Goal: Information Seeking & Learning: Learn about a topic

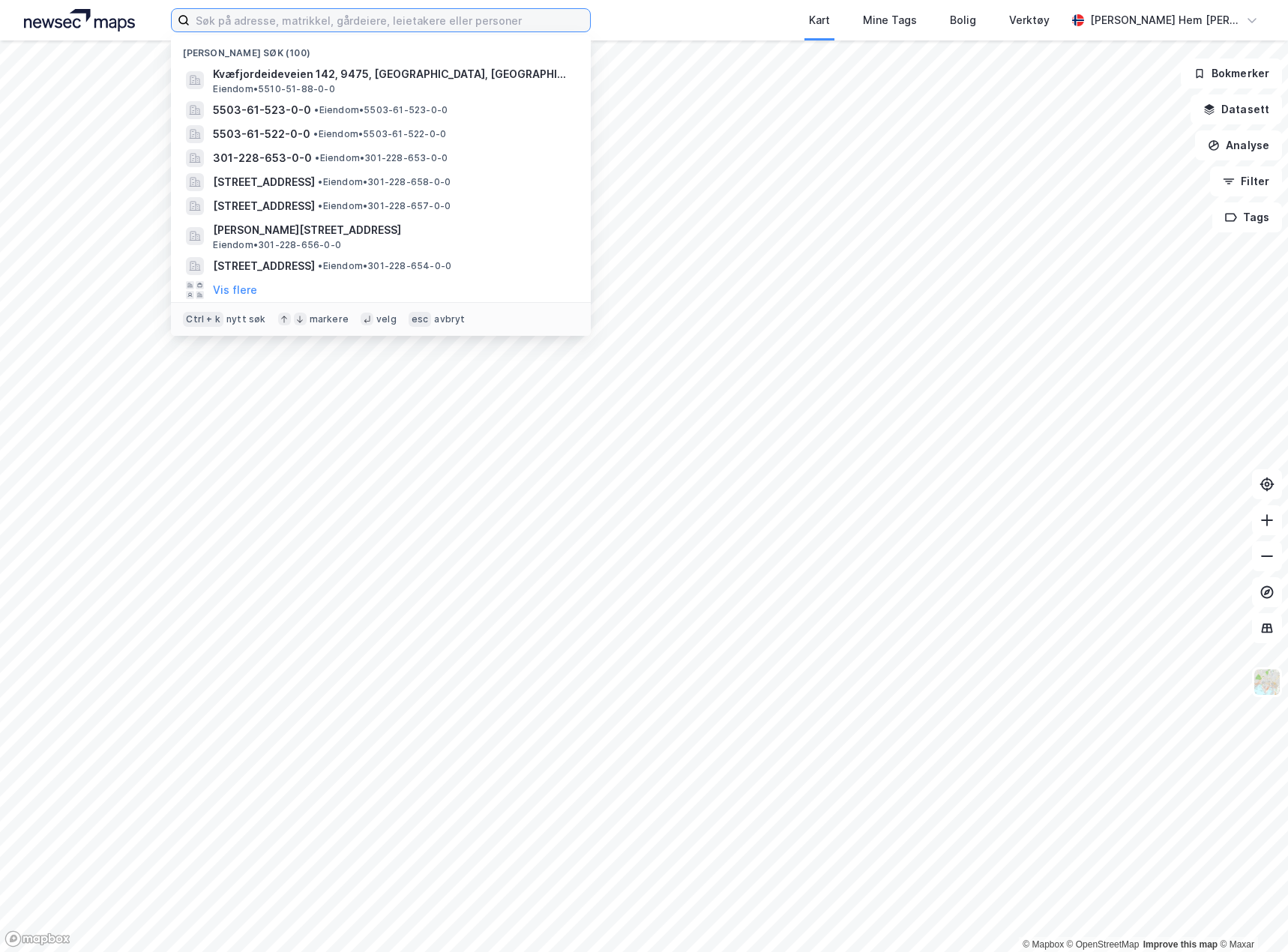
click at [319, 27] on input at bounding box center [390, 20] width 400 height 23
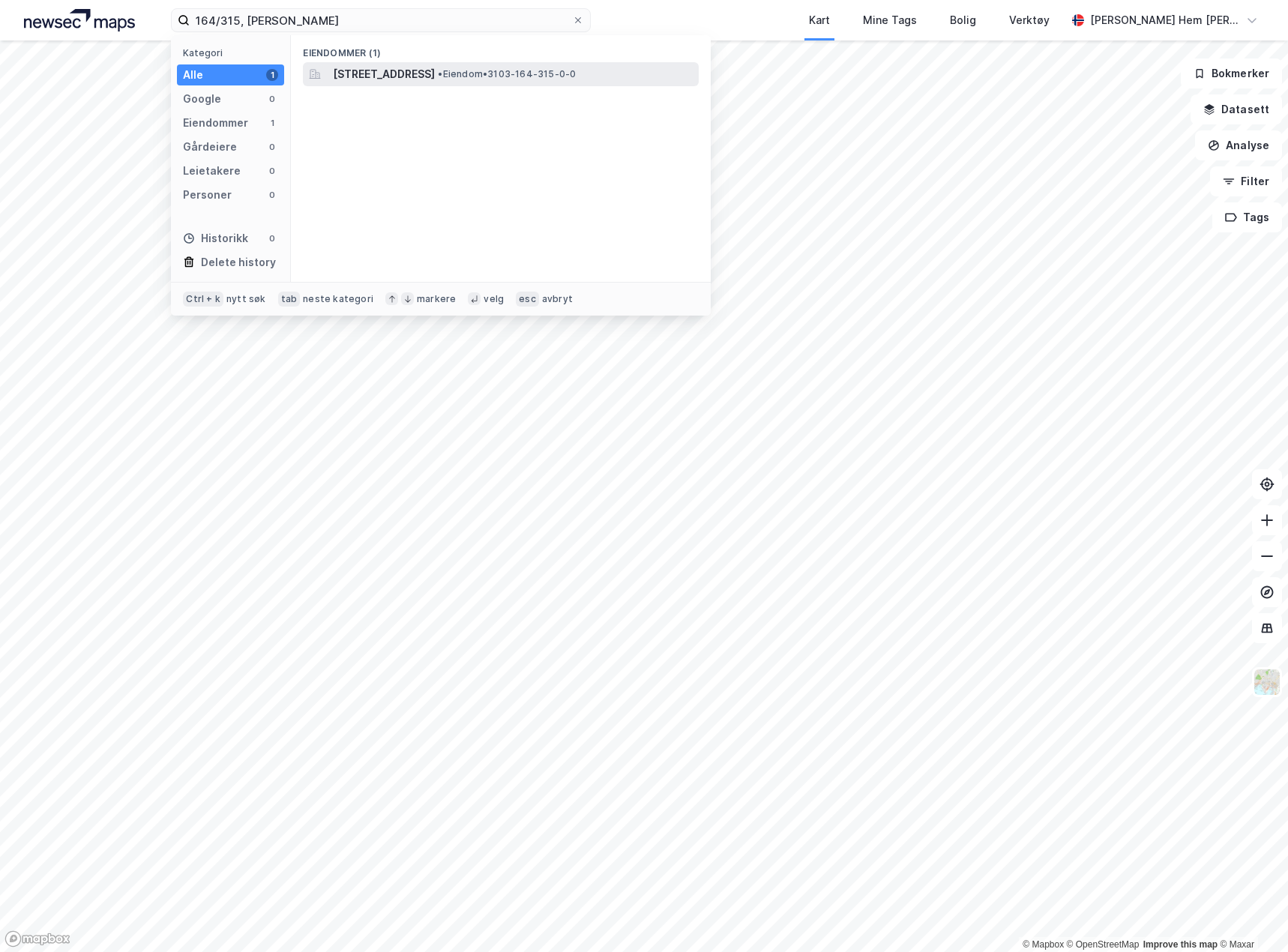
click at [366, 73] on span "[STREET_ADDRESS]" at bounding box center [384, 74] width 102 height 18
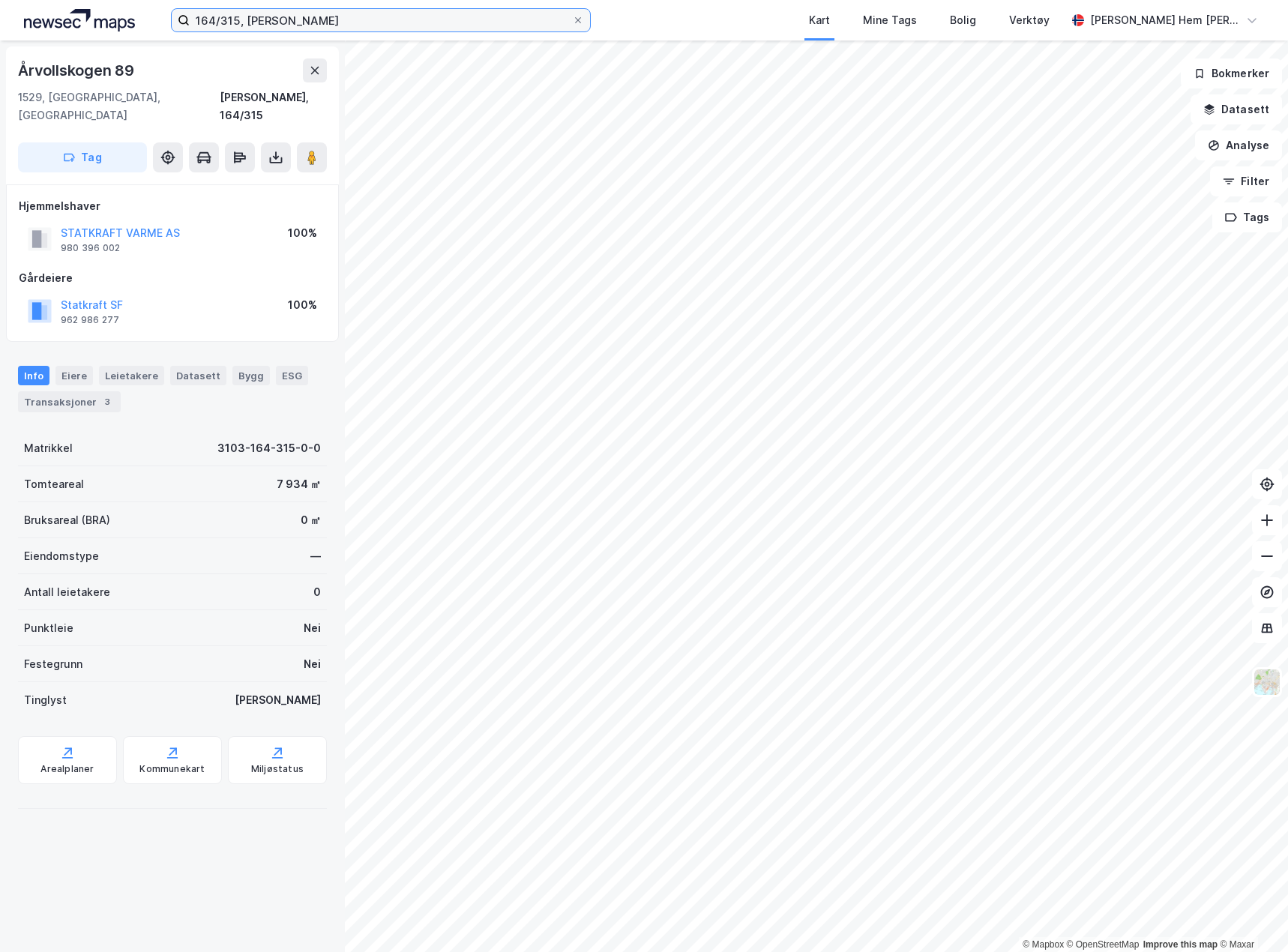
drag, startPoint x: 237, startPoint y: 22, endPoint x: 128, endPoint y: 22, distance: 109.0
click at [128, 22] on div "164/315, [PERSON_NAME] Kart Mine Tags [PERSON_NAME] Verktøy [PERSON_NAME] Hem […" at bounding box center [644, 20] width 1288 height 40
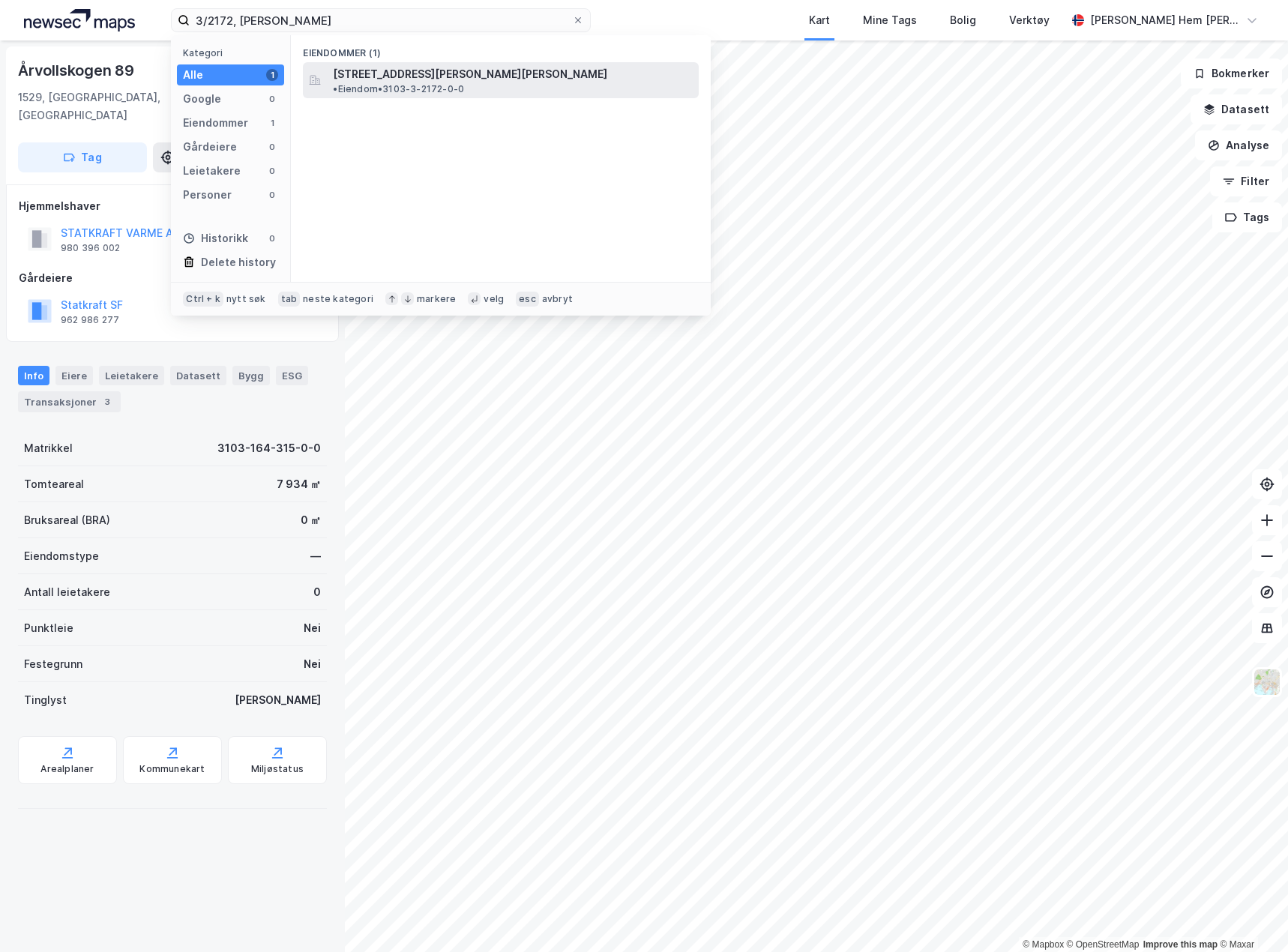
click at [341, 78] on span "[STREET_ADDRESS][PERSON_NAME][PERSON_NAME]" at bounding box center [470, 74] width 275 height 18
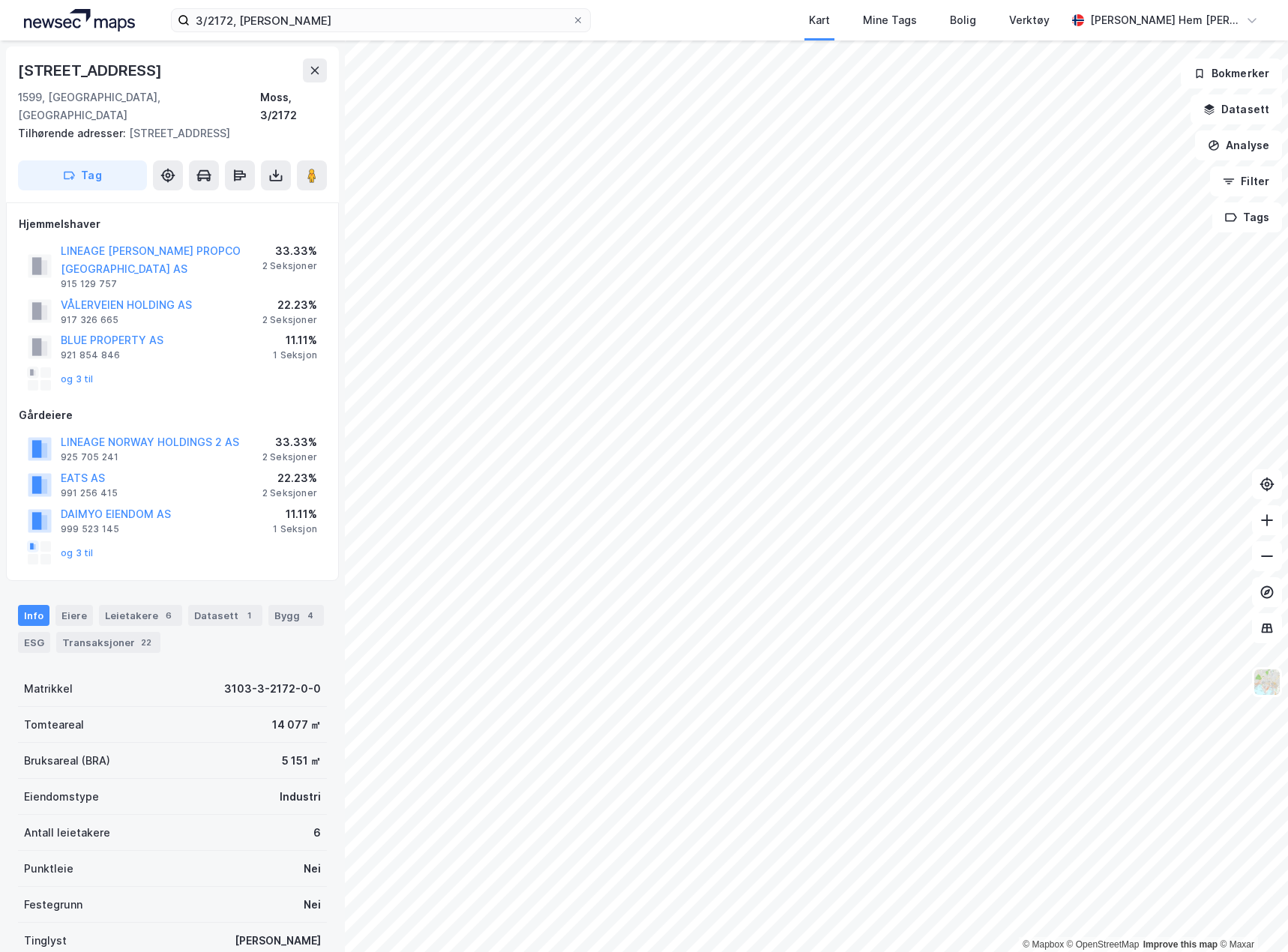
click at [93, 605] on div "Info [PERSON_NAME] 6 Datasett 1 Bygg 4 ESG Transaksjoner 22" at bounding box center [173, 629] width 309 height 48
click at [78, 605] on div "Eiere" at bounding box center [74, 615] width 37 height 21
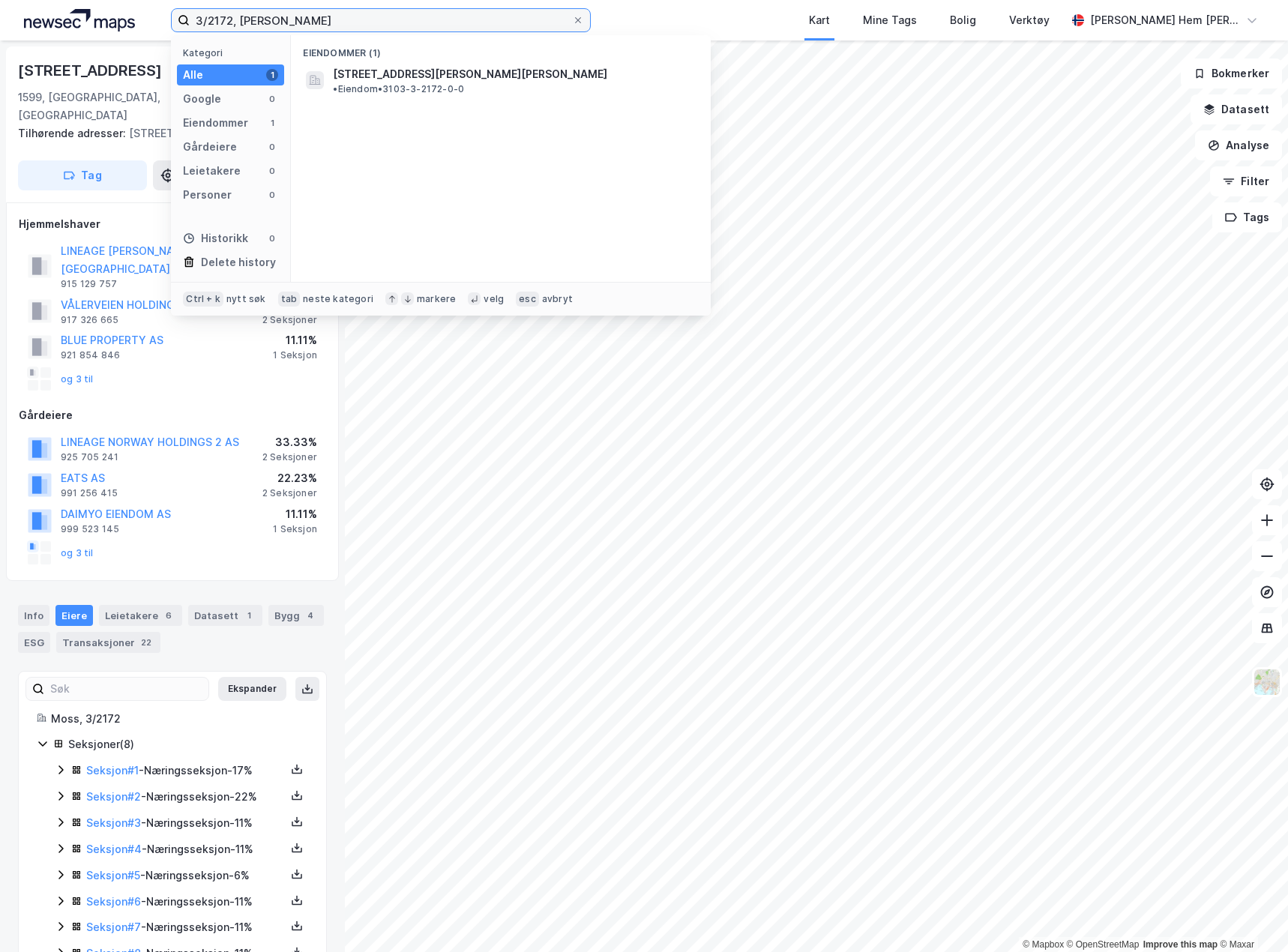
drag, startPoint x: 232, startPoint y: 17, endPoint x: 111, endPoint y: 24, distance: 121.2
click at [111, 24] on div "3/2172, [PERSON_NAME] Kategori Alle 1 Google 0 Eiendommer 1 Gårdeiere 0 Leietak…" at bounding box center [644, 20] width 1288 height 40
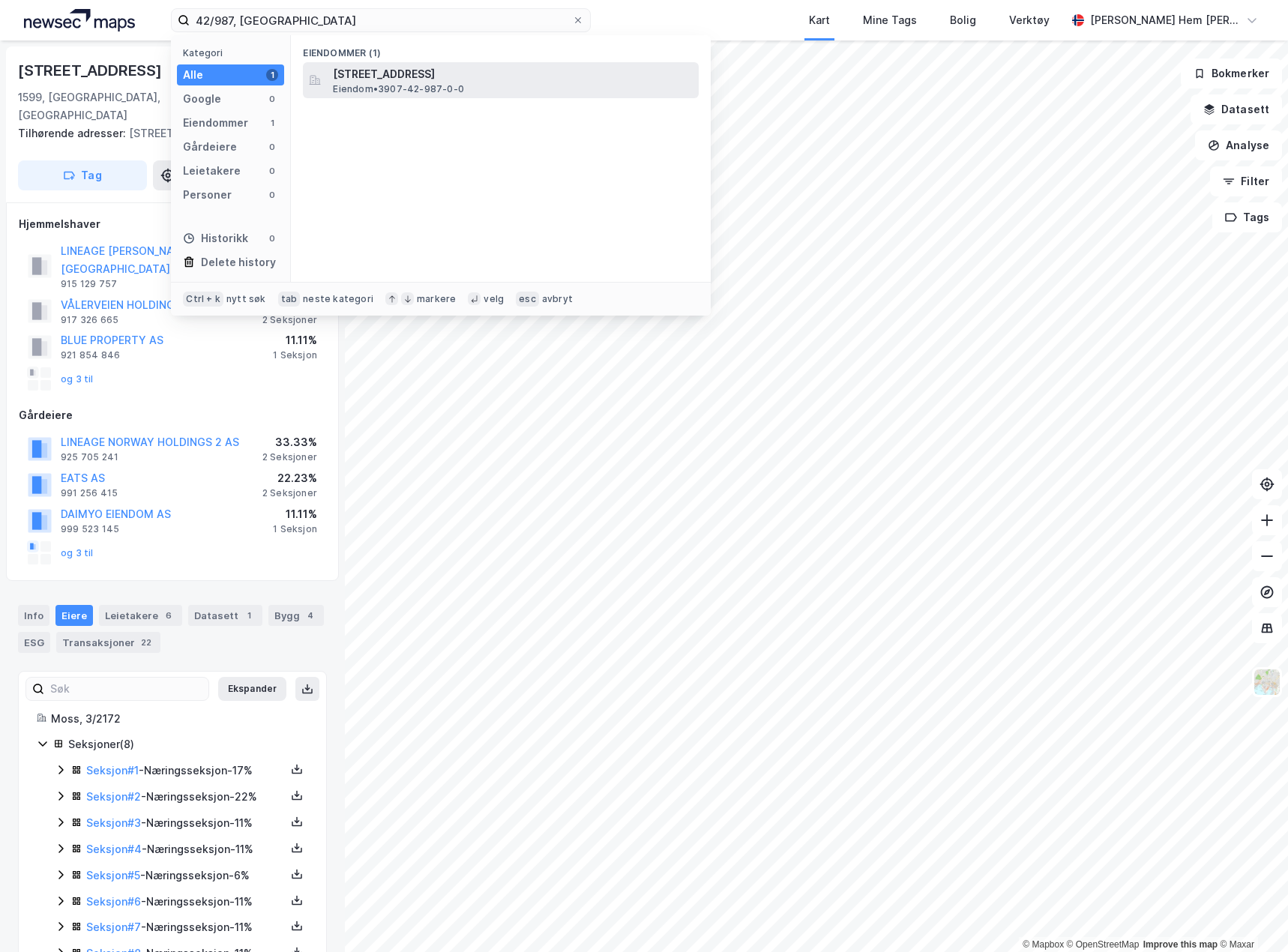
click at [482, 98] on div "[STREET_ADDRESS] Eiendom • 3907-42-987-0-0" at bounding box center [501, 79] width 396 height 36
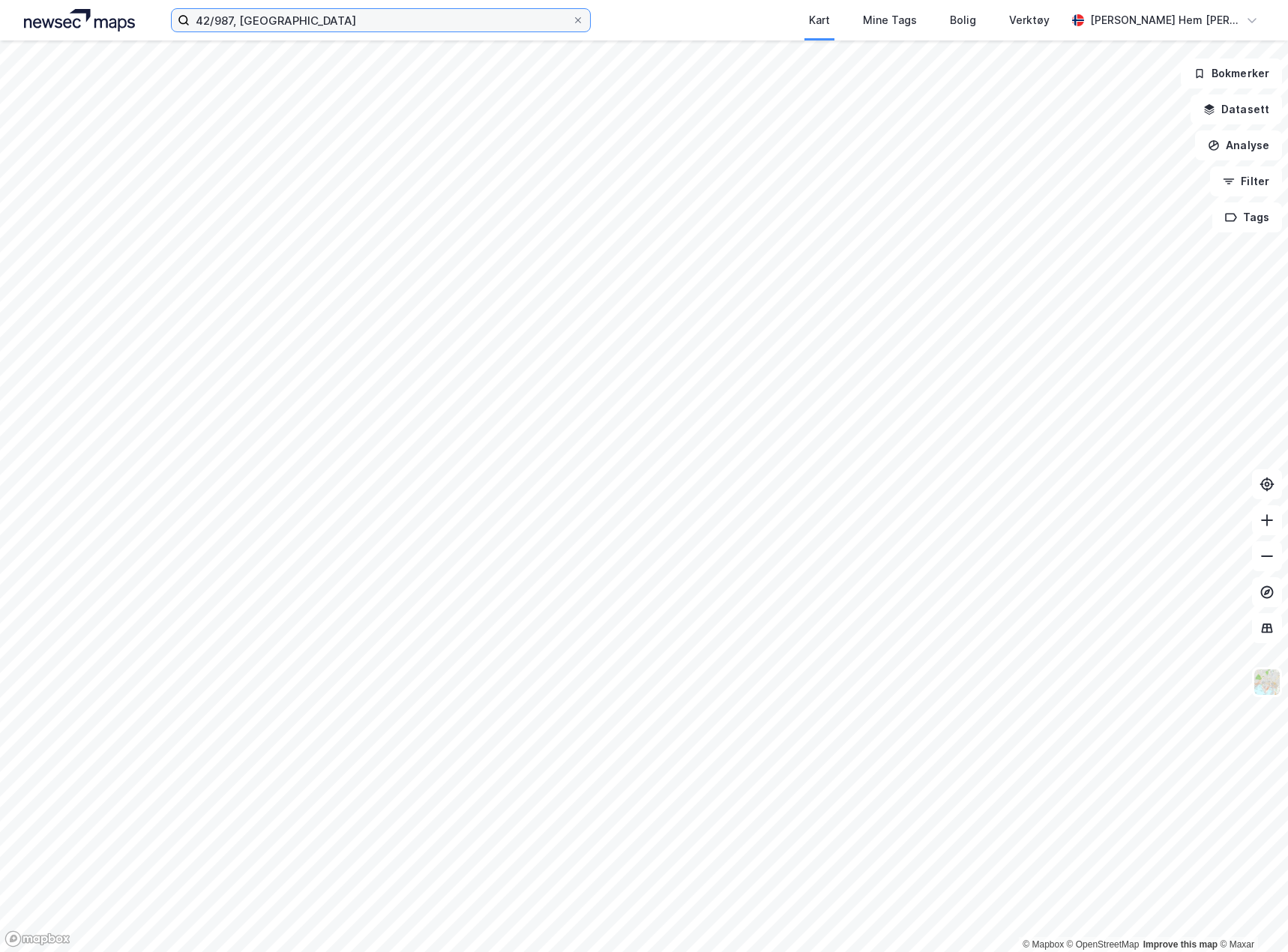
click at [366, 26] on input "42/987, [GEOGRAPHIC_DATA]" at bounding box center [381, 20] width 382 height 23
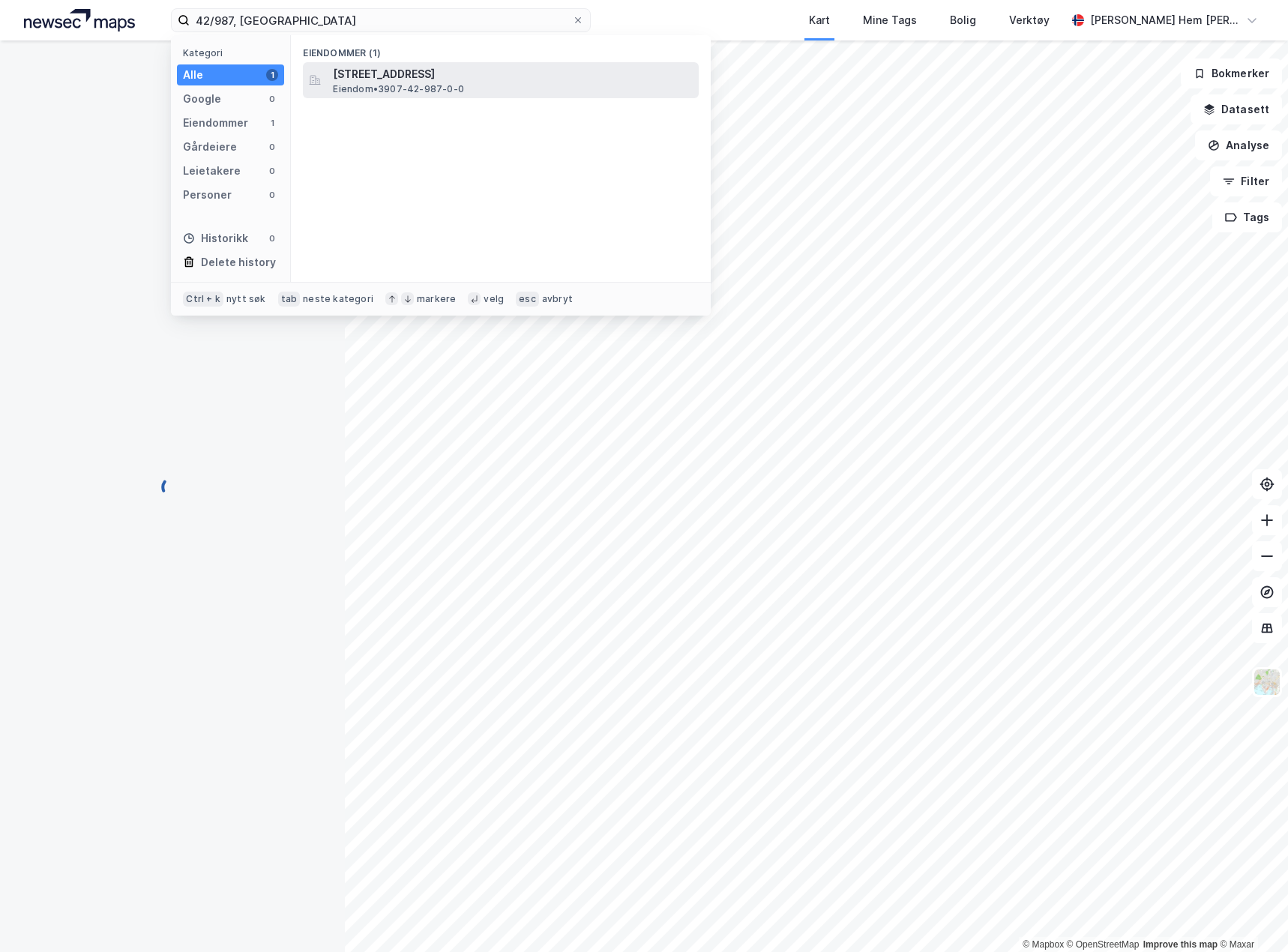
click at [417, 83] on span "Eiendom • 3907-42-987-0-0" at bounding box center [399, 89] width 131 height 12
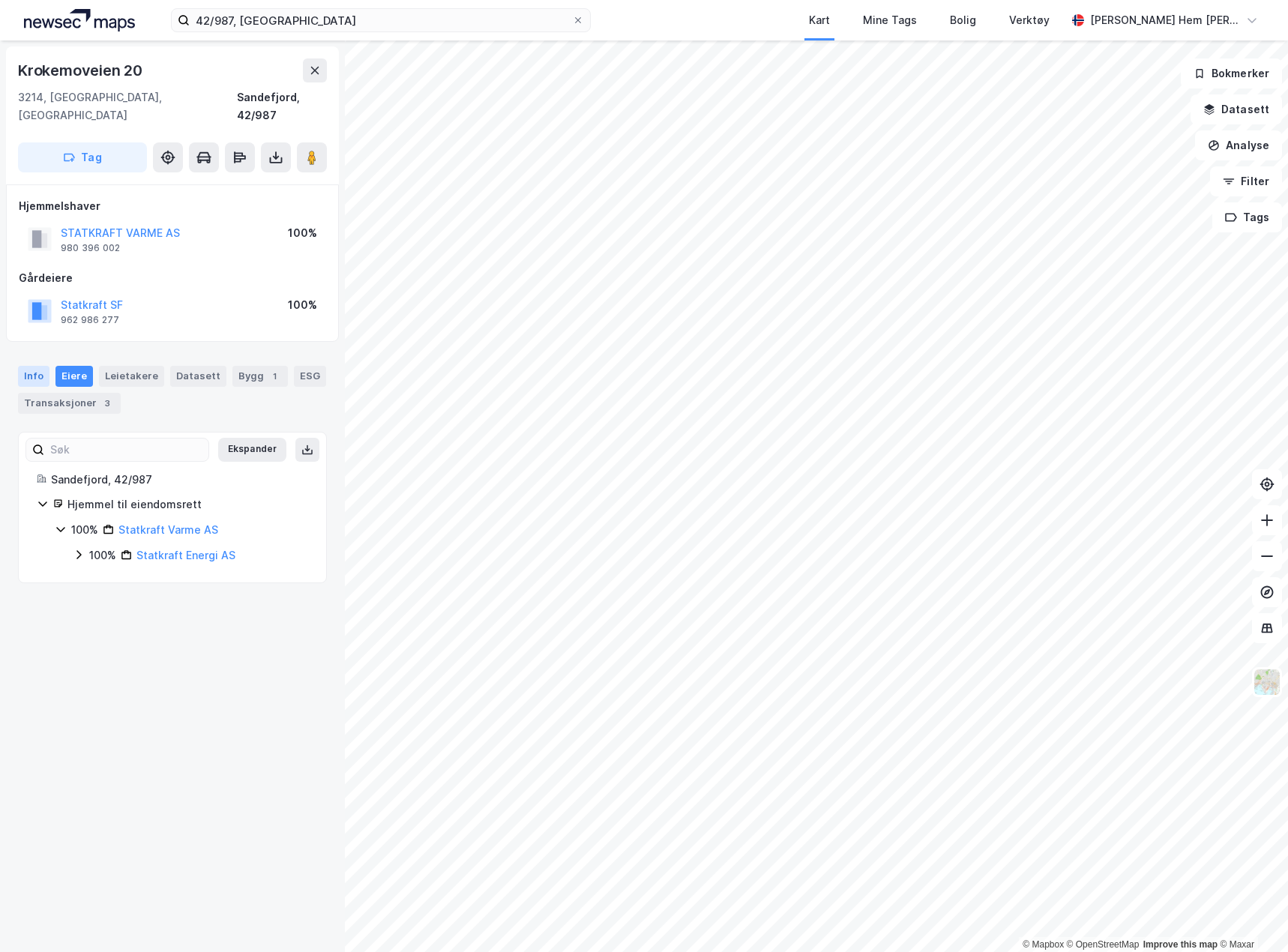
click at [37, 366] on div "Info" at bounding box center [34, 376] width 31 height 21
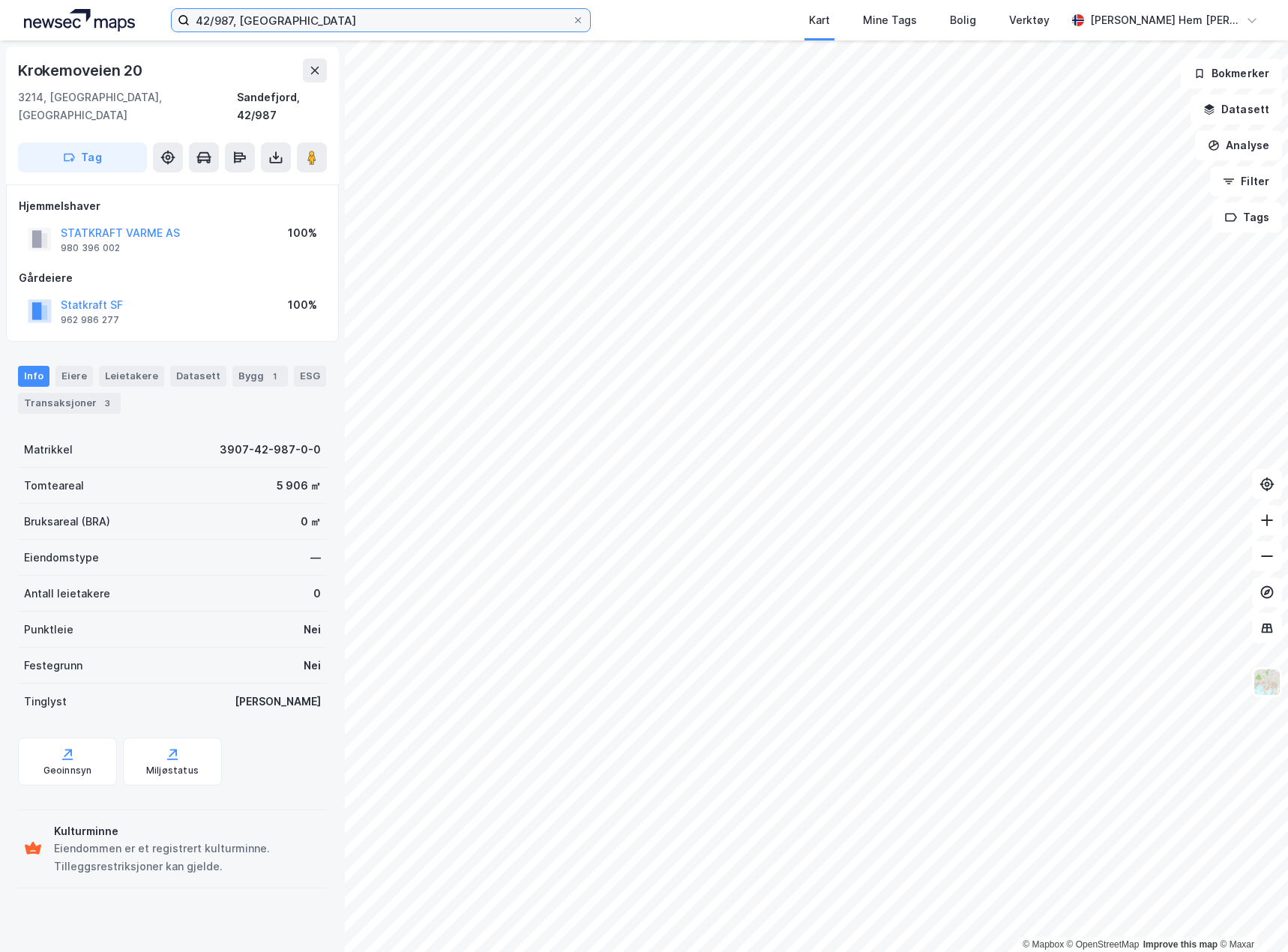
drag, startPoint x: 235, startPoint y: 23, endPoint x: 142, endPoint y: 17, distance: 93.2
click at [142, 17] on div "42/987, sandefjord Kart Mine Tags [PERSON_NAME] Verktøy [PERSON_NAME] Hem [PERS…" at bounding box center [644, 20] width 1288 height 40
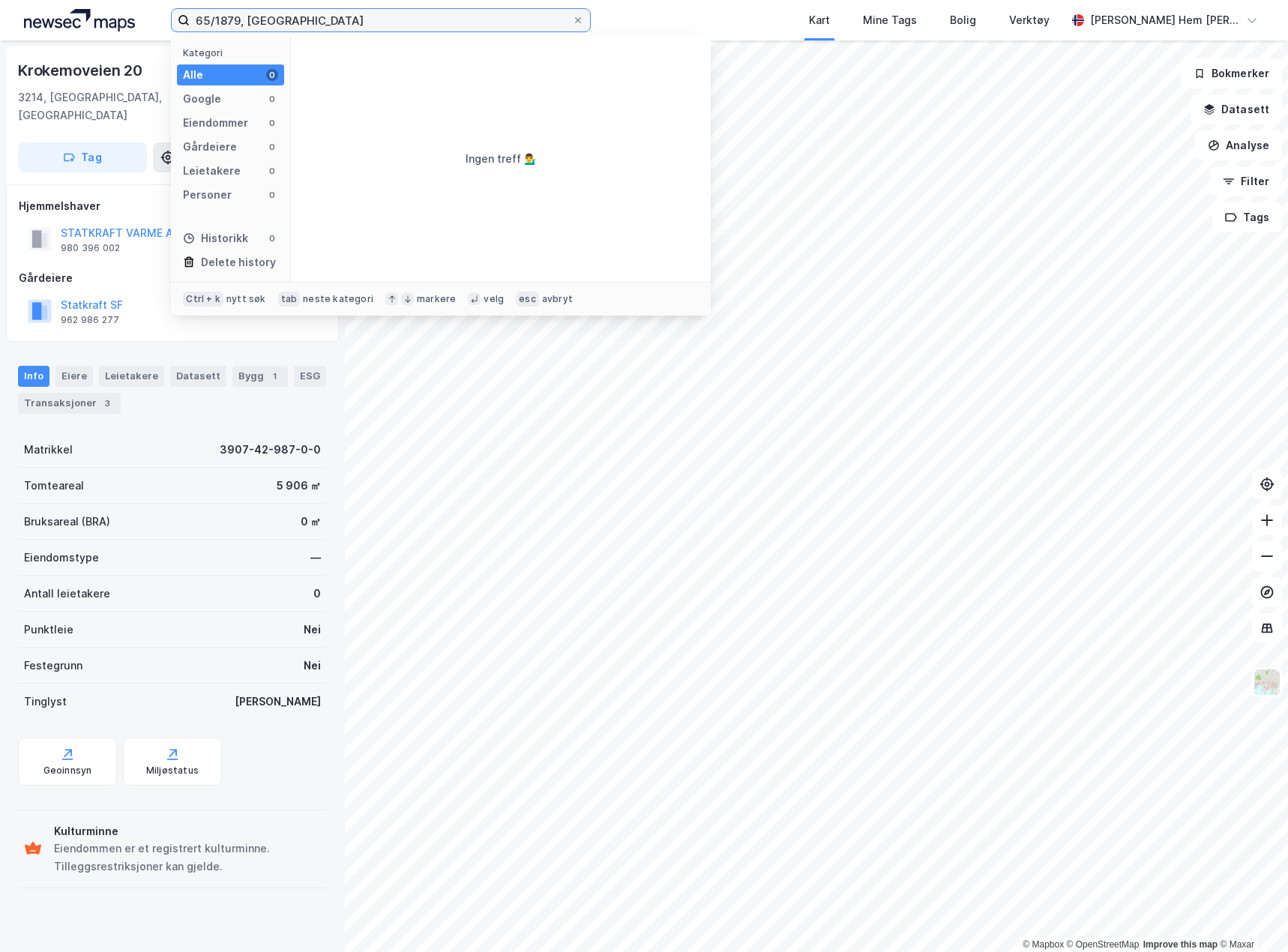
drag, startPoint x: 308, startPoint y: 20, endPoint x: 247, endPoint y: 17, distance: 61.1
click at [247, 17] on input "65/1879, [GEOGRAPHIC_DATA]" at bounding box center [381, 20] width 382 height 23
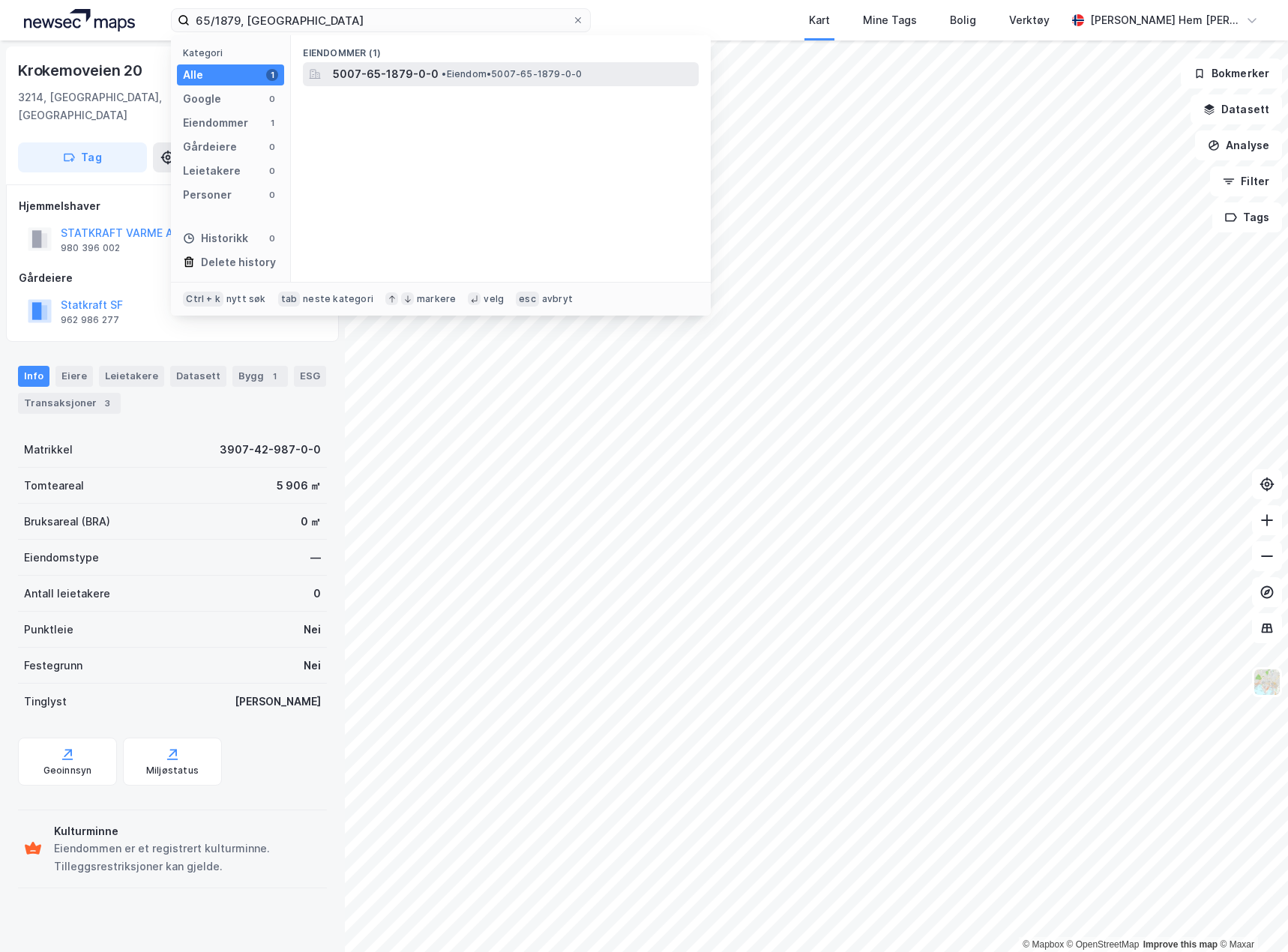
click at [354, 75] on span "5007-65-1879-0-0" at bounding box center [386, 74] width 106 height 18
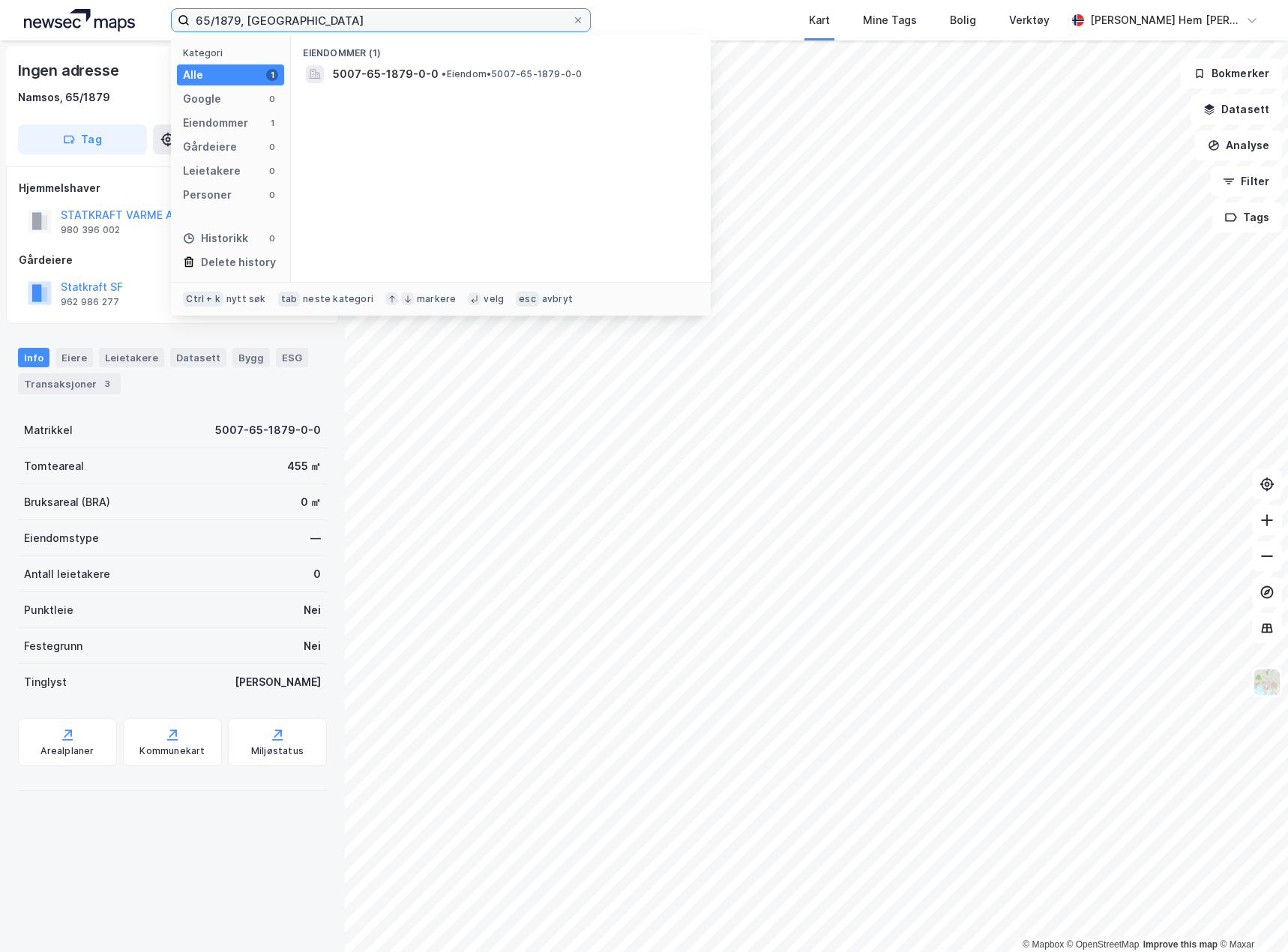
drag, startPoint x: 304, startPoint y: 26, endPoint x: 2, endPoint y: 29, distance: 302.0
click at [2, 29] on div "65/1879, namsos Kategori Alle 1 Google 0 Eiendommer 1 Gårdeiere 0 Leietakere 0 …" at bounding box center [644, 20] width 1288 height 40
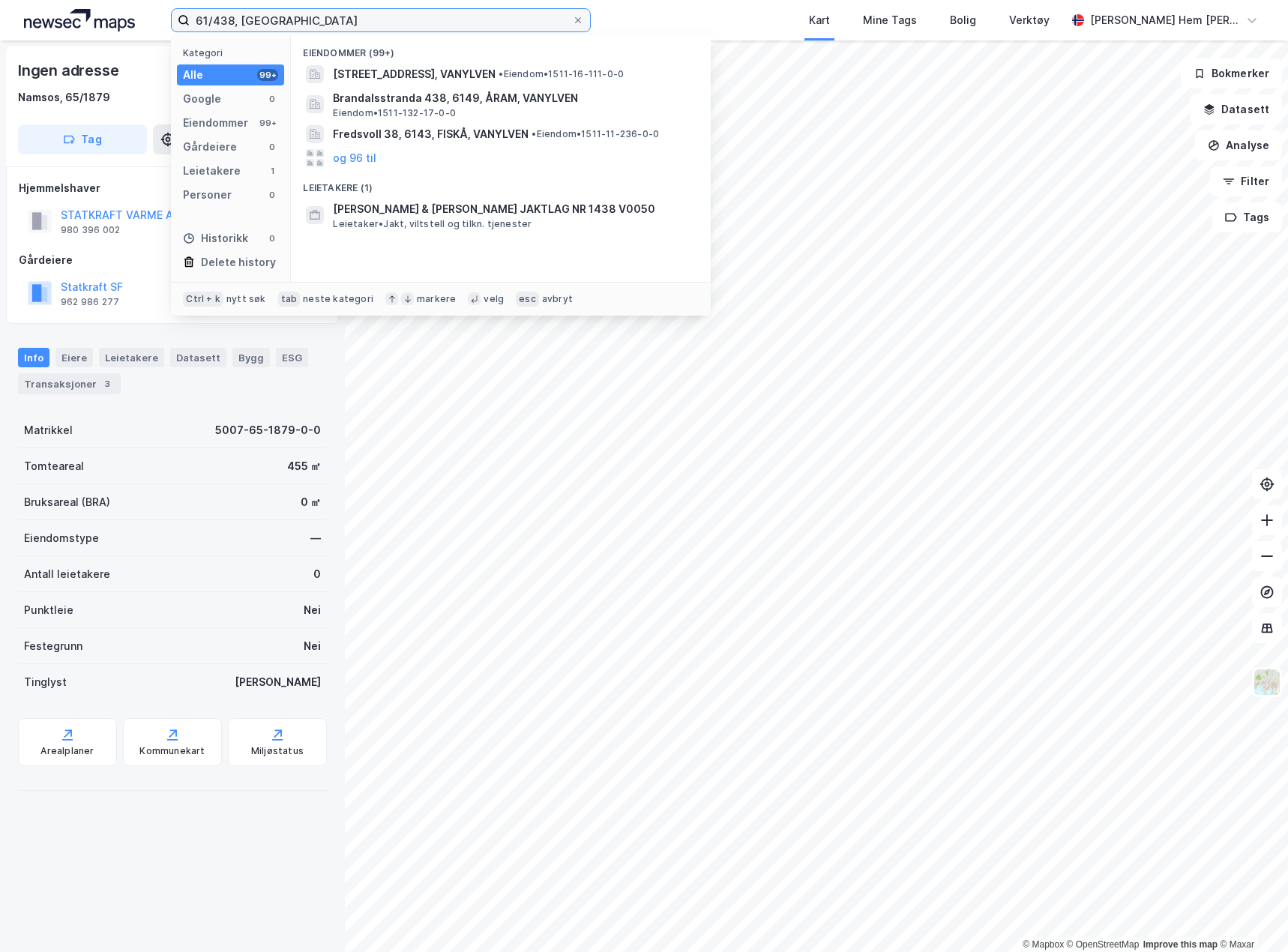
type input "61/438, [GEOGRAPHIC_DATA]"
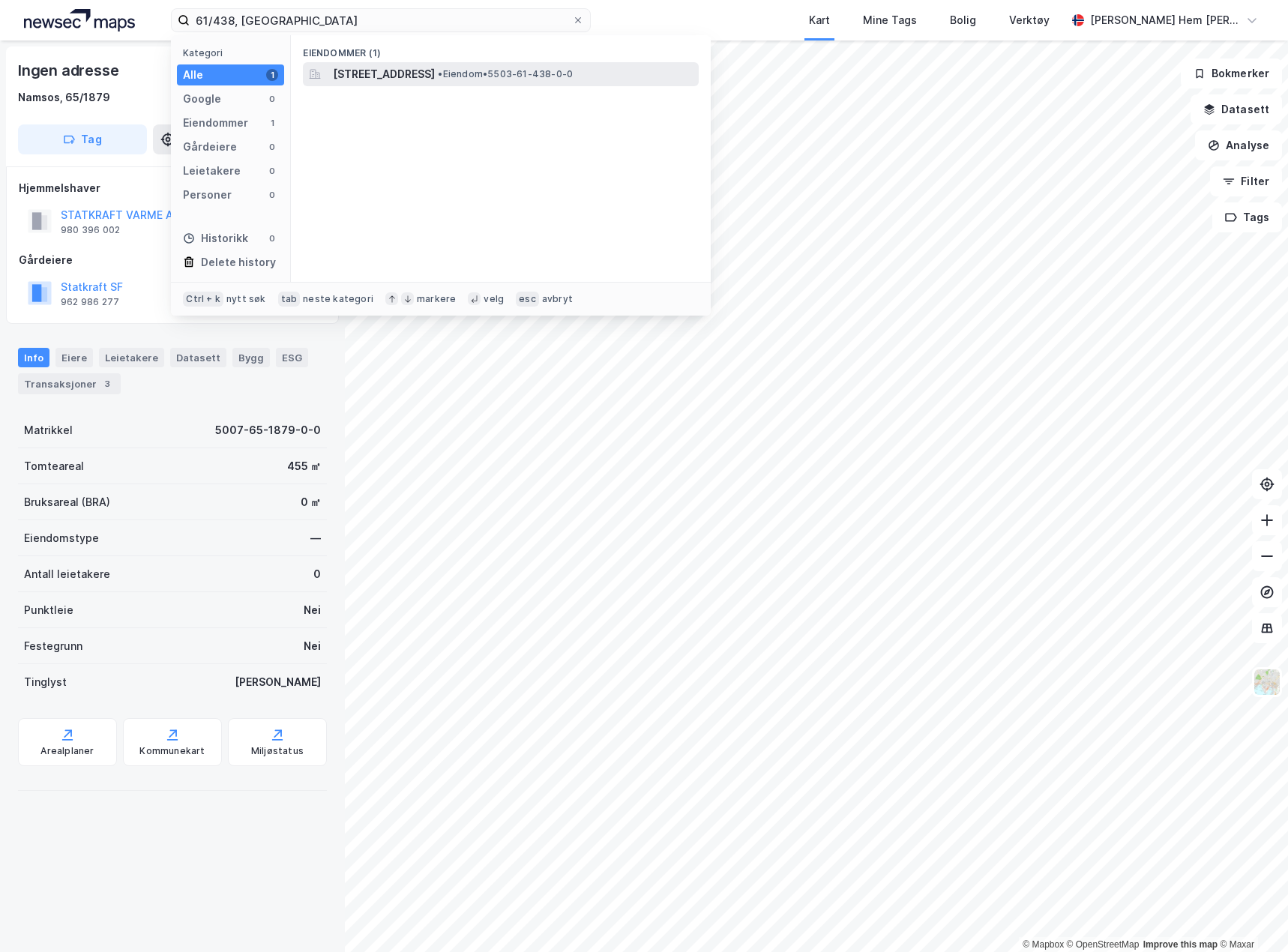
click at [441, 64] on div "[STREET_ADDRESS] • Eiendom • 5503-61-438-0-0" at bounding box center [501, 74] width 396 height 24
